Goal: Information Seeking & Learning: Learn about a topic

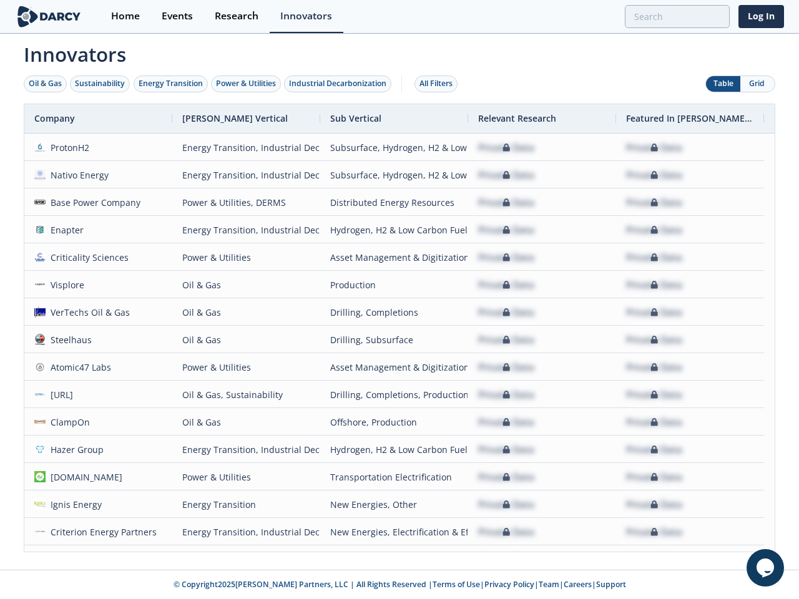
click at [46, 84] on div "Oil & Gas" at bounding box center [45, 83] width 33 height 11
click at [100, 84] on div "Sustainability" at bounding box center [100, 83] width 50 height 11
click at [171, 84] on div "Energy Transition" at bounding box center [171, 83] width 64 height 11
click at [247, 84] on div "Power & Utilities" at bounding box center [246, 83] width 60 height 11
click at [340, 84] on div "Industrial Decarbonization" at bounding box center [337, 83] width 97 height 11
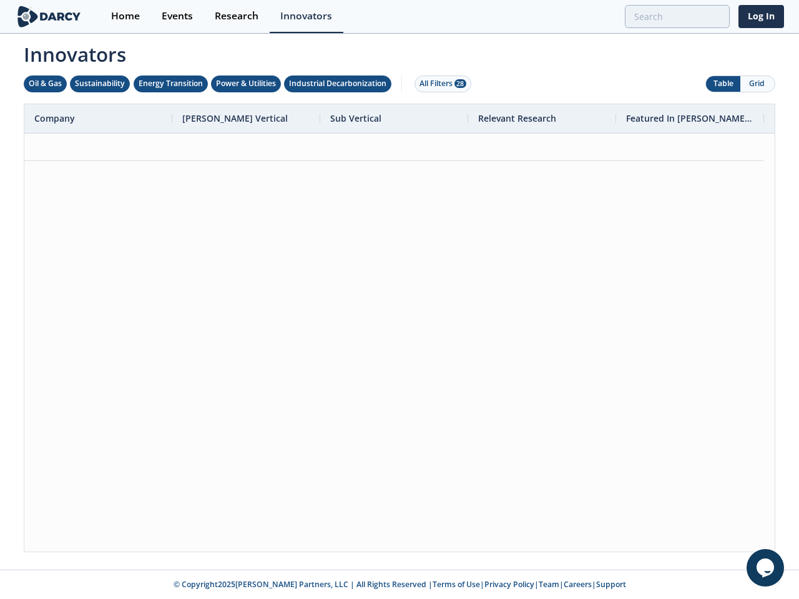
click at [439, 84] on div "All Filters 28" at bounding box center [442, 83] width 47 height 11
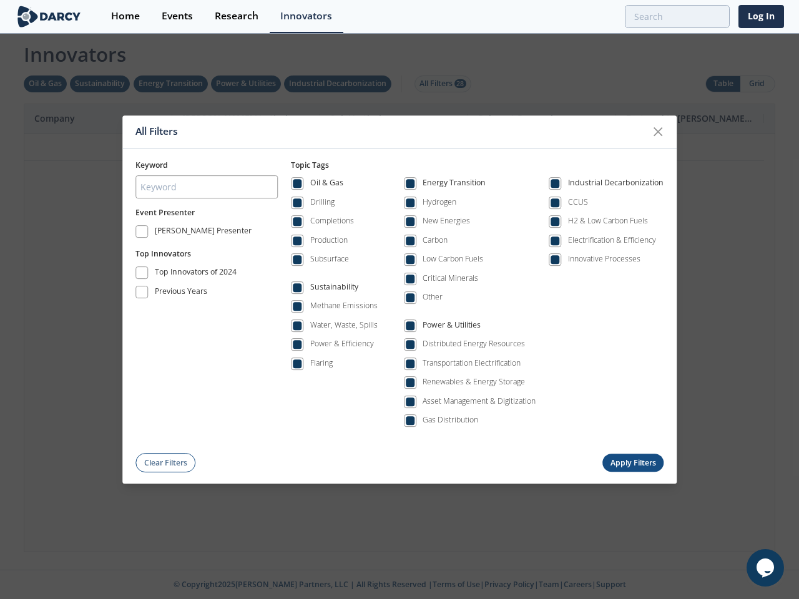
click at [757, 84] on div "All Filters Keyword Event Presenter [PERSON_NAME] Presenter Top Innovators Top …" at bounding box center [399, 299] width 799 height 599
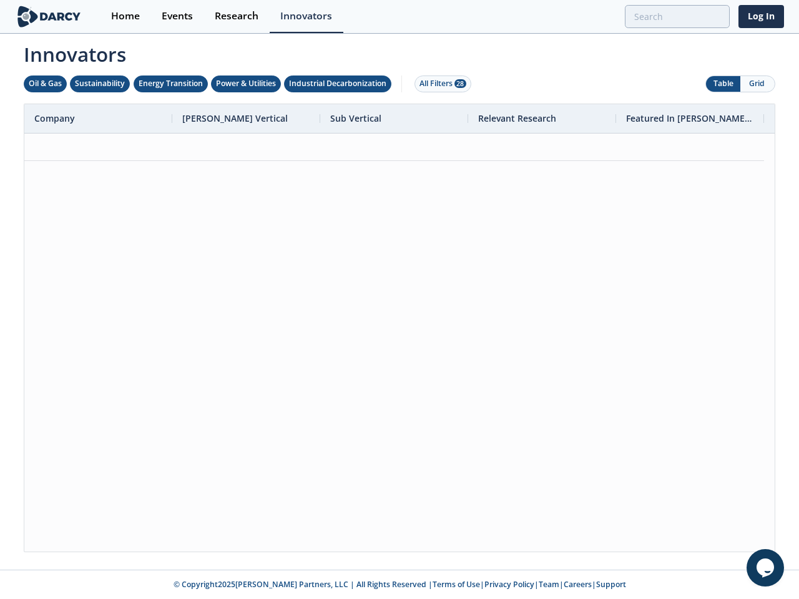
click at [399, 328] on div at bounding box center [399, 343] width 750 height 418
click at [98, 119] on div "Company" at bounding box center [93, 118] width 118 height 29
